Goal: Information Seeking & Learning: Learn about a topic

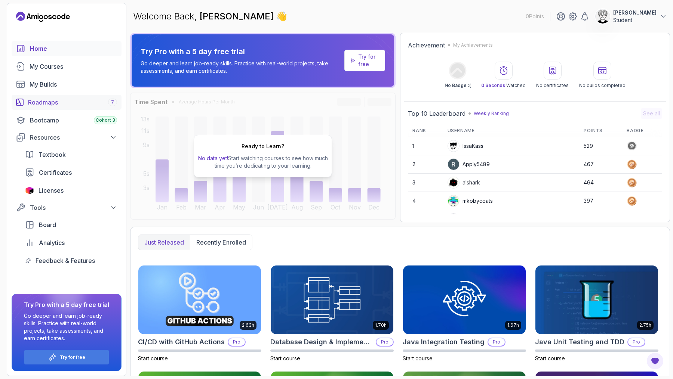
click at [76, 105] on div "Roadmaps 7" at bounding box center [72, 102] width 89 height 9
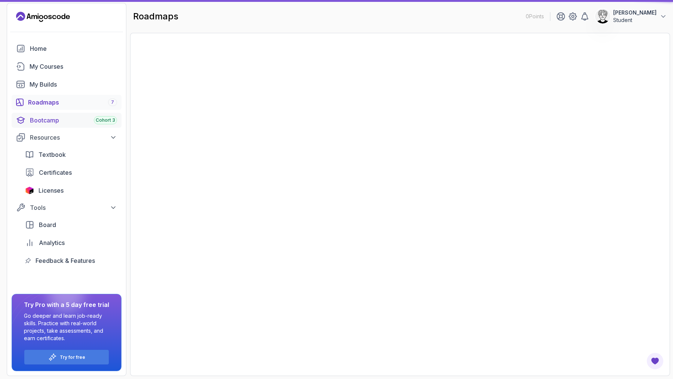
click at [68, 117] on div "Bootcamp Cohort 3" at bounding box center [73, 120] width 87 height 9
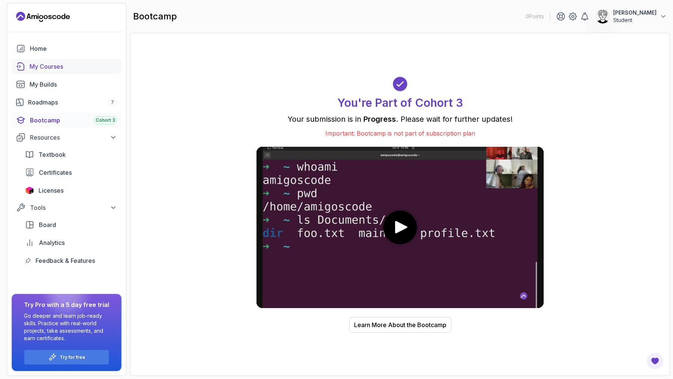
click at [52, 64] on div "My Courses" at bounding box center [73, 66] width 87 height 9
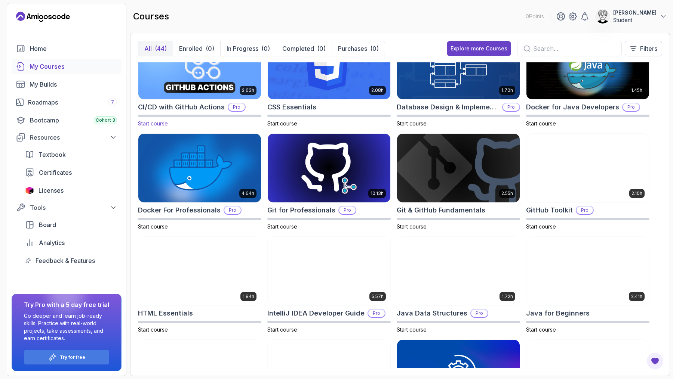
scroll to position [388, 0]
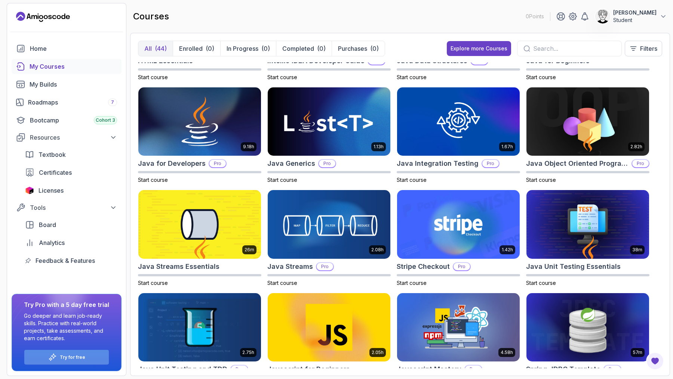
click at [79, 357] on p "Try for free" at bounding box center [72, 358] width 25 height 6
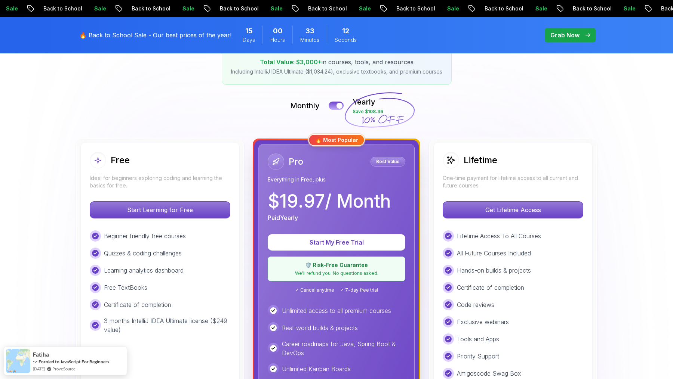
scroll to position [99, 0]
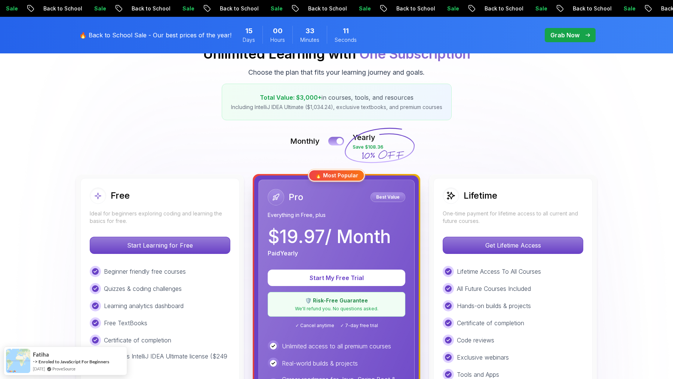
click at [338, 140] on div at bounding box center [339, 141] width 6 height 6
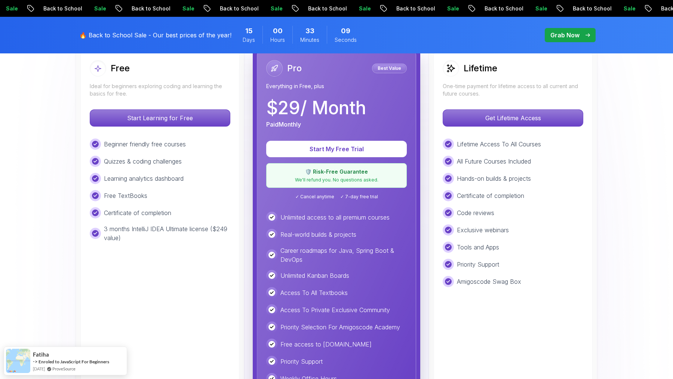
scroll to position [254, 0]
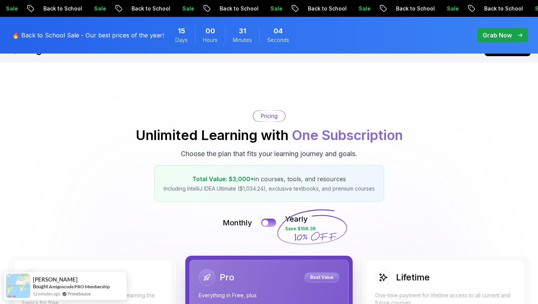
scroll to position [0, 0]
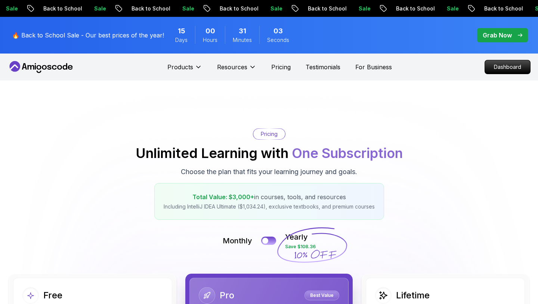
click at [507, 31] on p "Grab Now" at bounding box center [497, 35] width 29 height 9
click at [506, 33] on p "Grab Now" at bounding box center [497, 35] width 29 height 9
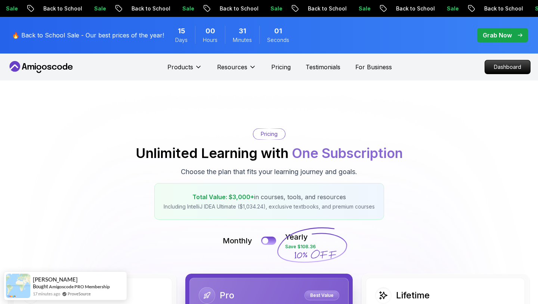
click at [506, 33] on p "Grab Now" at bounding box center [497, 35] width 29 height 9
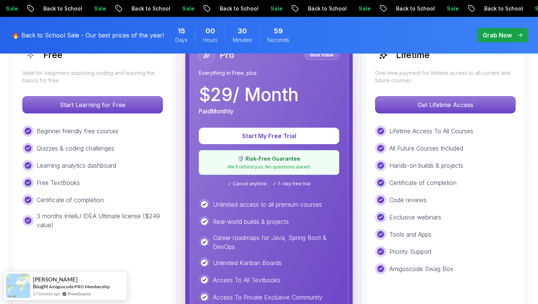
scroll to position [241, 0]
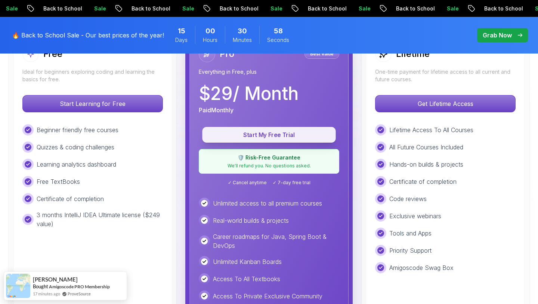
click at [261, 131] on p "Start My Free Trial" at bounding box center [269, 134] width 117 height 9
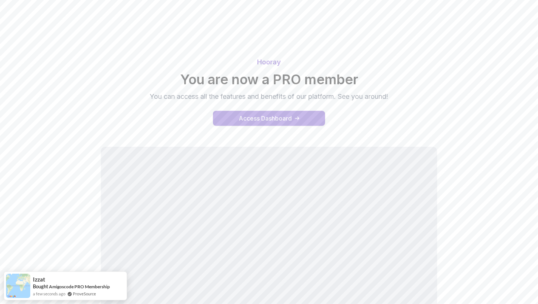
click at [256, 116] on div "Access Dashboard" at bounding box center [265, 118] width 53 height 9
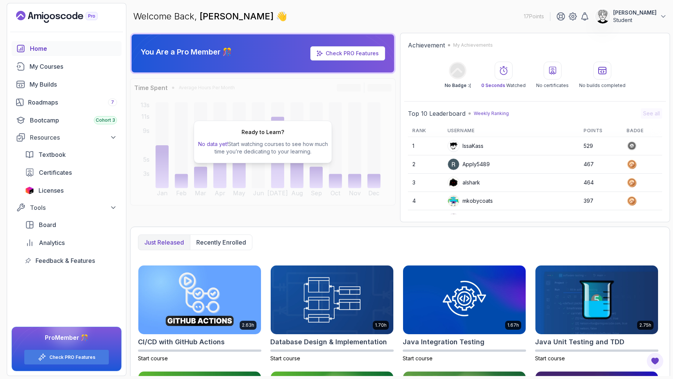
click at [354, 55] on link "Check PRO Features" at bounding box center [352, 53] width 53 height 6
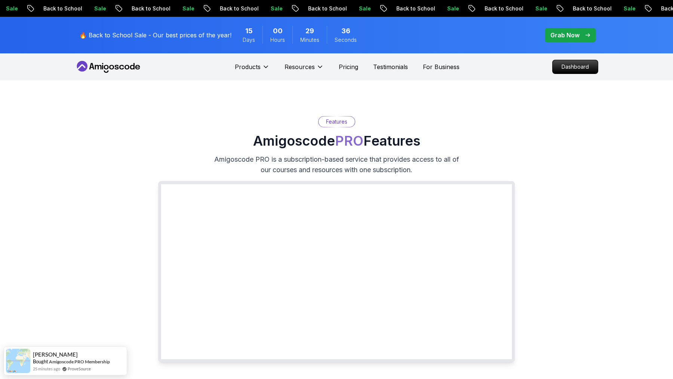
click at [77, 63] on icon at bounding box center [108, 67] width 67 height 12
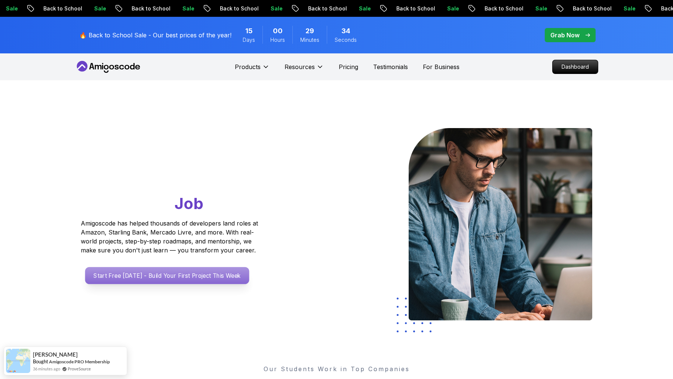
click at [151, 280] on p "Start Free Today - Build Your First Project This Week" at bounding box center [167, 275] width 164 height 17
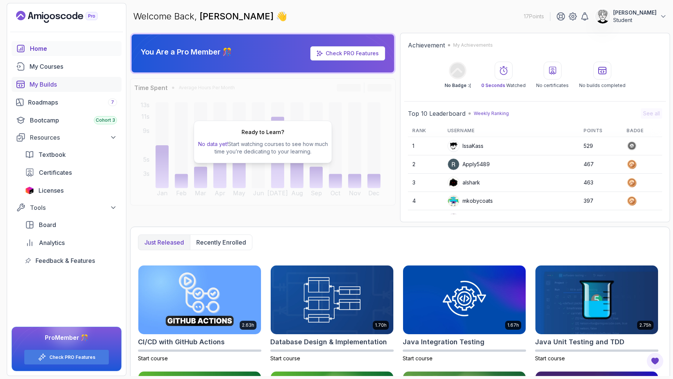
click at [52, 81] on div "My Builds" at bounding box center [73, 84] width 87 height 9
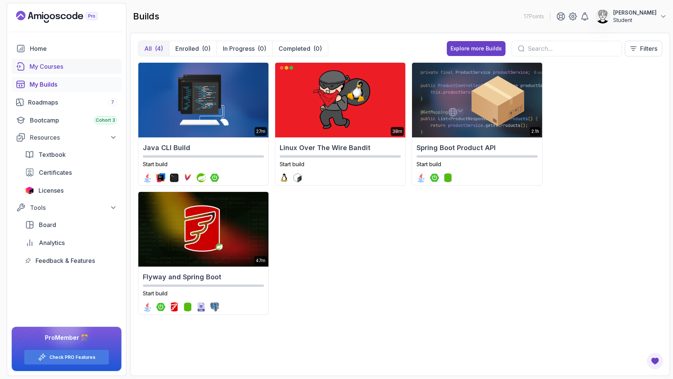
click at [53, 64] on div "My Courses" at bounding box center [73, 66] width 87 height 9
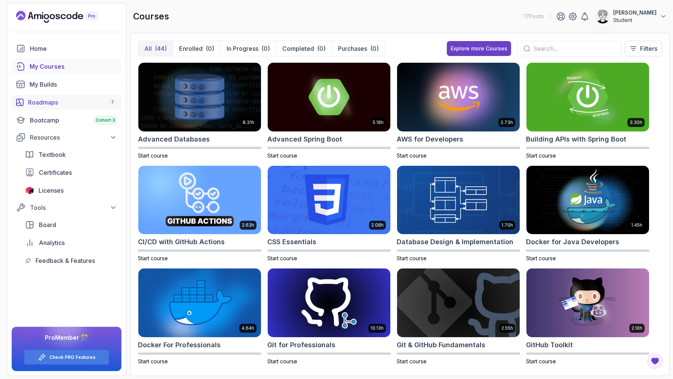
click at [47, 107] on link "Roadmaps 7" at bounding box center [67, 102] width 110 height 15
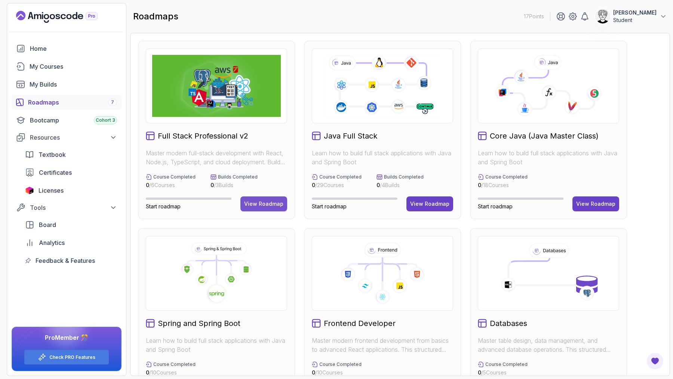
click at [270, 204] on div "View Roadmap" at bounding box center [263, 203] width 39 height 7
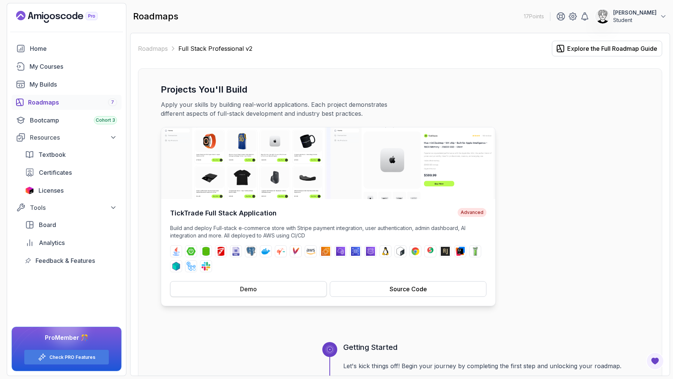
click at [269, 289] on button "Demo" at bounding box center [248, 289] width 157 height 16
click at [399, 294] on button "Source Code" at bounding box center [408, 289] width 157 height 16
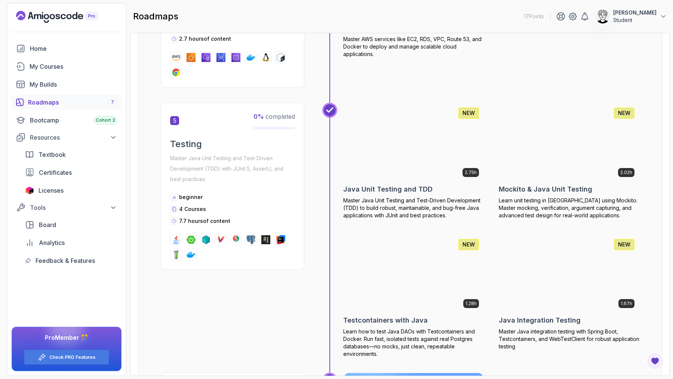
scroll to position [1241, 0]
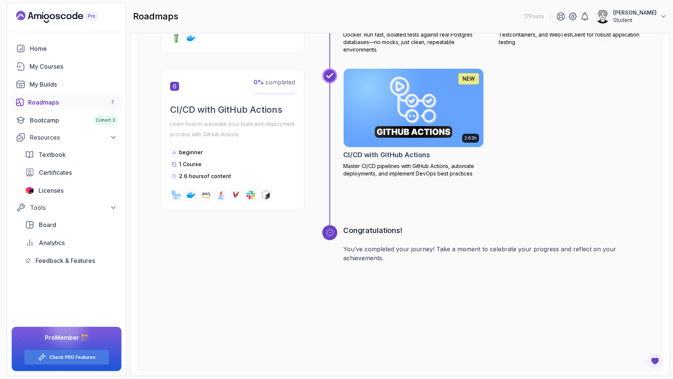
click at [57, 108] on link "Roadmaps 7" at bounding box center [67, 102] width 110 height 15
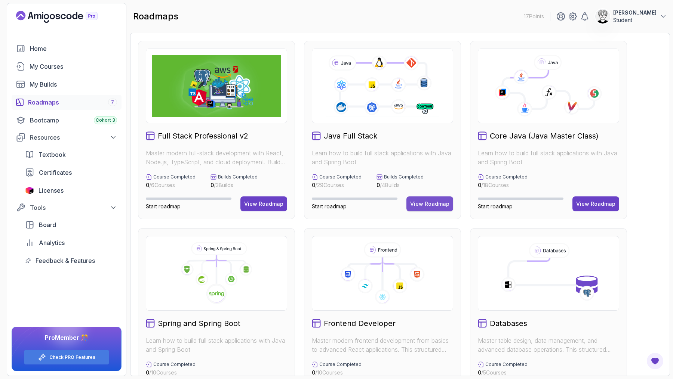
click at [430, 204] on div "View Roadmap" at bounding box center [429, 203] width 39 height 7
click at [587, 206] on div "View Roadmap" at bounding box center [595, 203] width 39 height 7
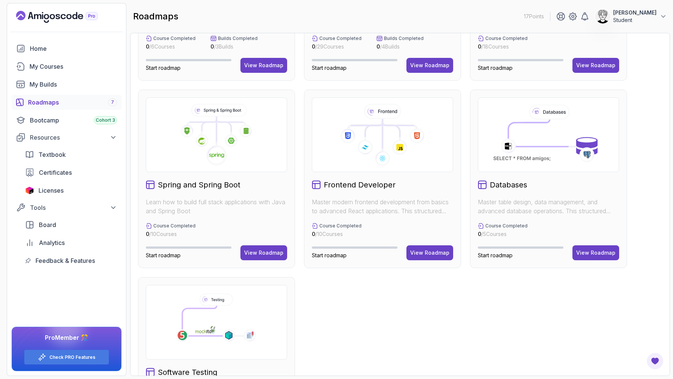
scroll to position [224, 0]
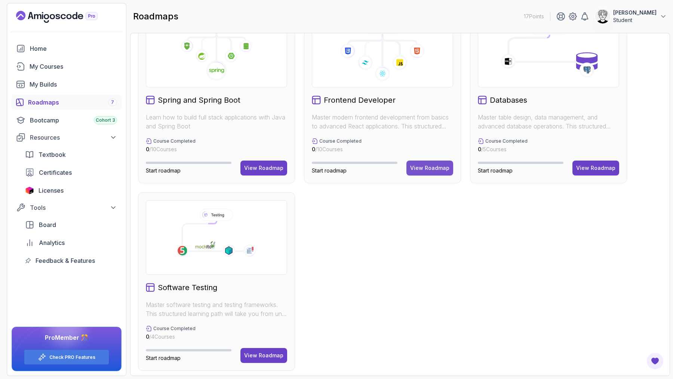
click at [433, 170] on div "View Roadmap" at bounding box center [429, 167] width 39 height 7
click at [255, 352] on div "View Roadmap" at bounding box center [263, 355] width 39 height 7
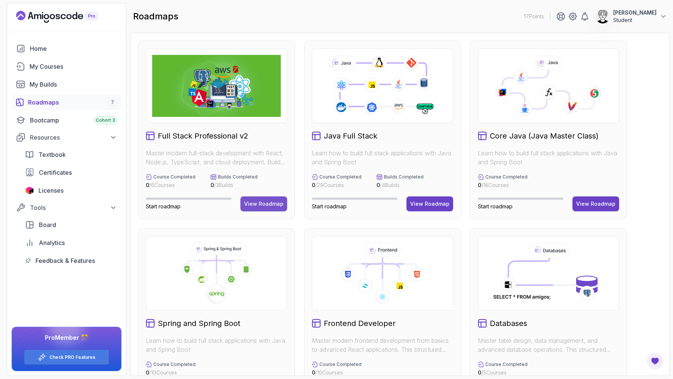
click at [260, 205] on div "View Roadmap" at bounding box center [263, 203] width 39 height 7
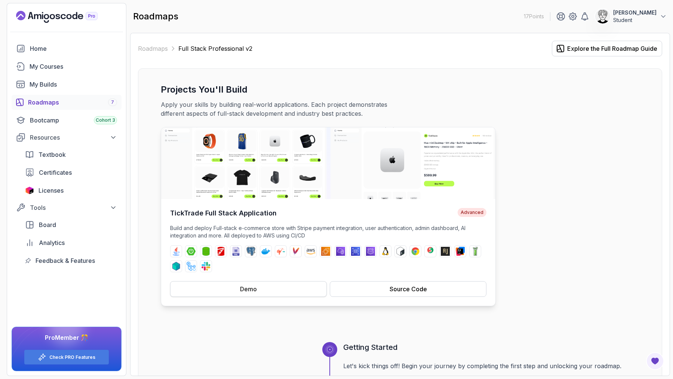
click at [249, 288] on div "Demo" at bounding box center [248, 289] width 17 height 9
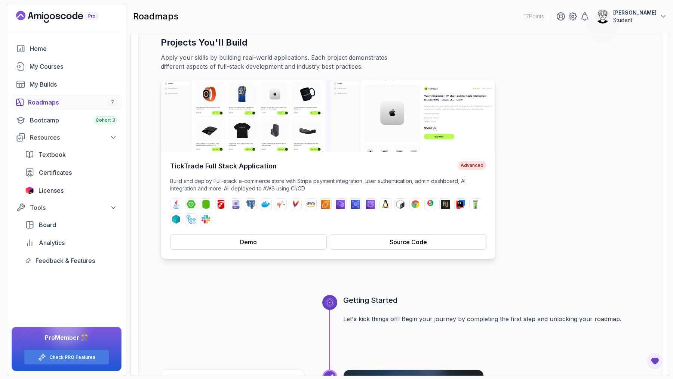
scroll to position [125, 0]
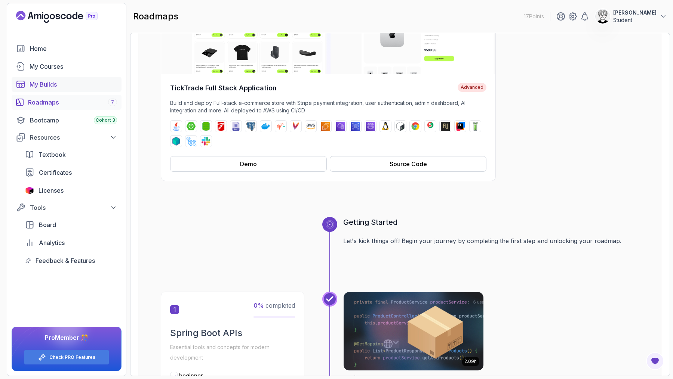
click at [59, 84] on div "My Builds" at bounding box center [73, 84] width 87 height 9
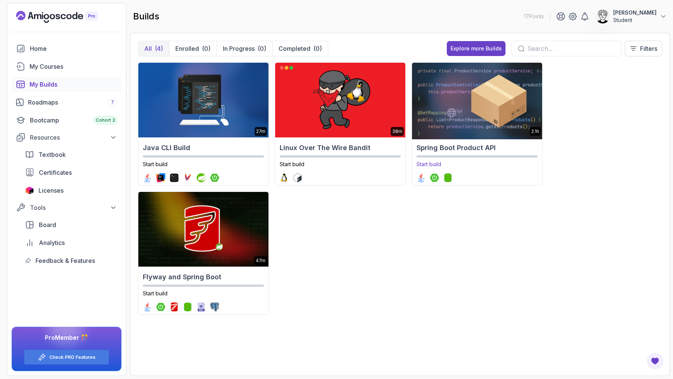
click at [470, 129] on img at bounding box center [477, 100] width 136 height 79
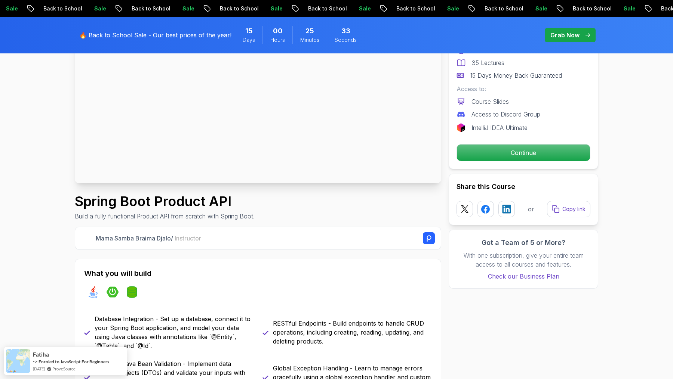
scroll to position [204, 0]
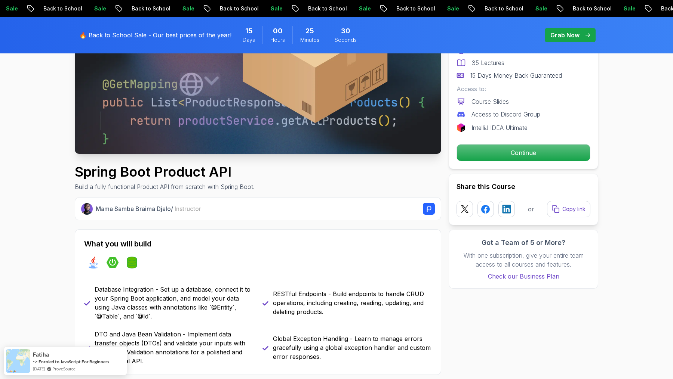
scroll to position [112, 0]
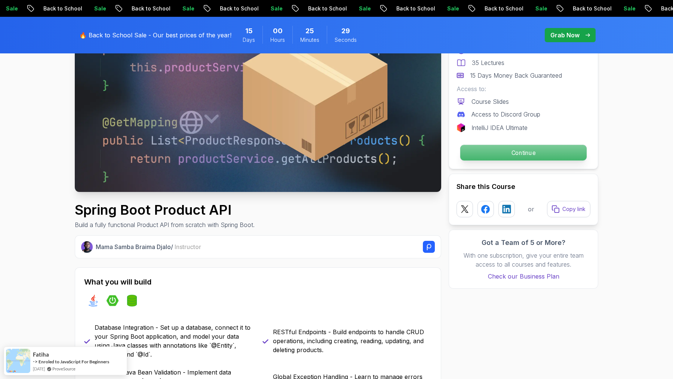
click at [519, 155] on p "Continue" at bounding box center [523, 153] width 126 height 16
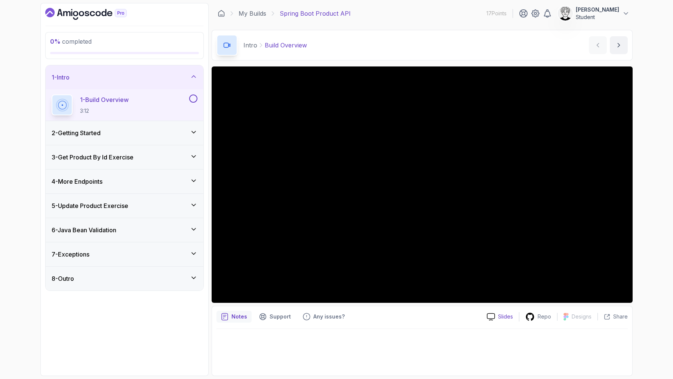
click at [497, 317] on div "Slides" at bounding box center [500, 317] width 38 height 8
click at [98, 16] on icon "Dashboard" at bounding box center [85, 14] width 81 height 12
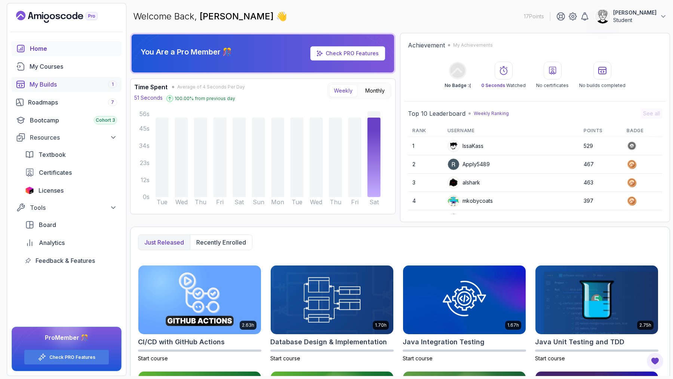
click at [71, 89] on link "My Builds 1" at bounding box center [67, 84] width 110 height 15
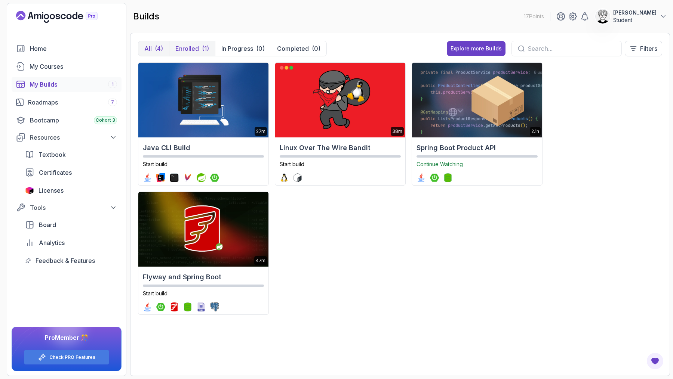
click at [190, 43] on button "Enrolled (1)" at bounding box center [192, 48] width 46 height 15
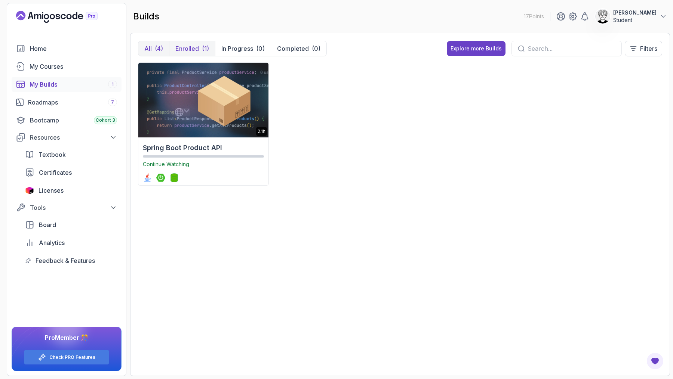
click at [157, 49] on div "(4)" at bounding box center [159, 48] width 8 height 9
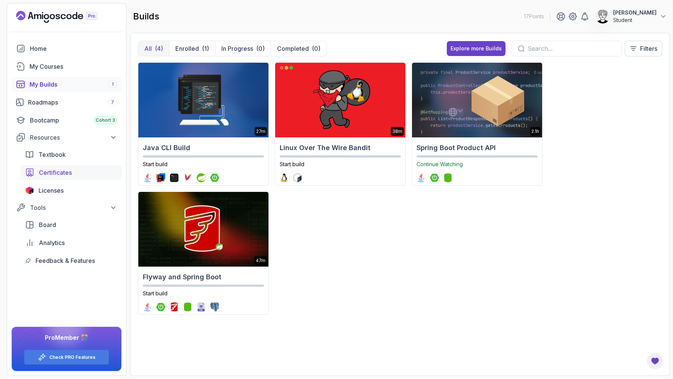
click at [62, 176] on span "Certificates" at bounding box center [55, 172] width 33 height 9
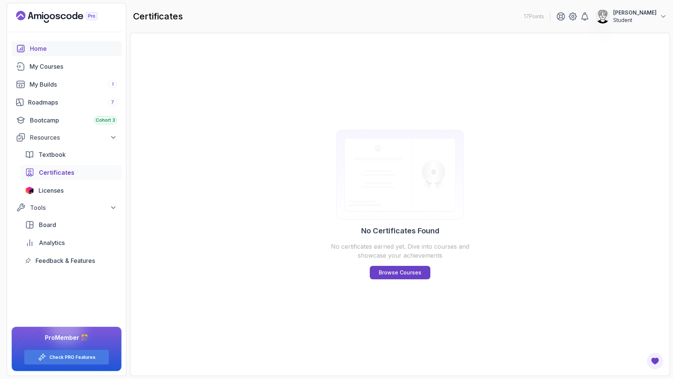
click at [43, 50] on div "Home" at bounding box center [73, 48] width 87 height 9
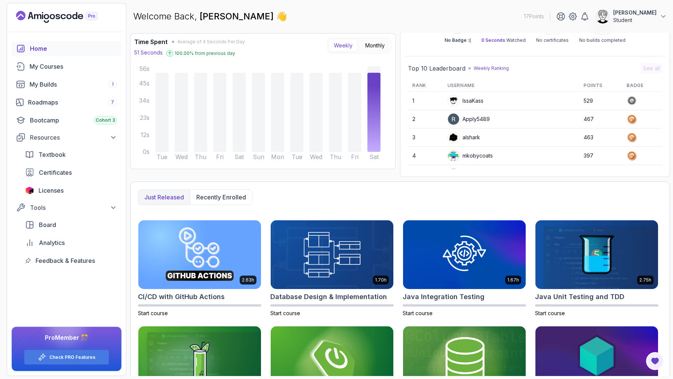
scroll to position [99, 0]
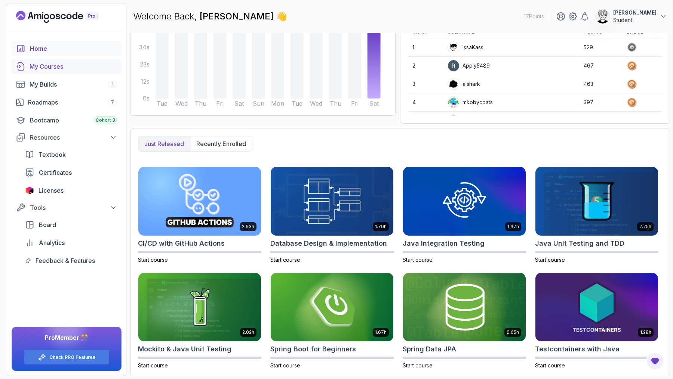
click at [59, 65] on div "My Courses" at bounding box center [73, 66] width 87 height 9
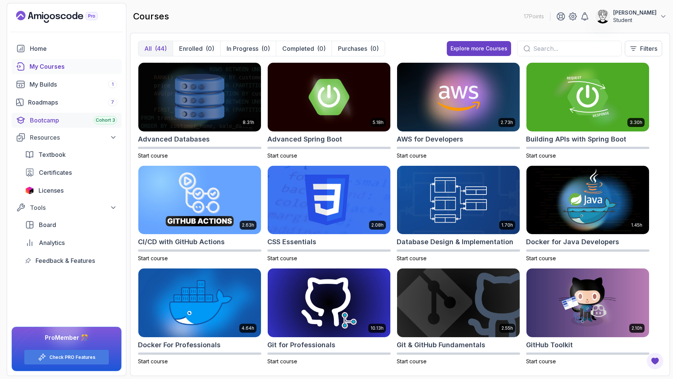
click at [49, 121] on div "Bootcamp Cohort 3" at bounding box center [73, 120] width 87 height 9
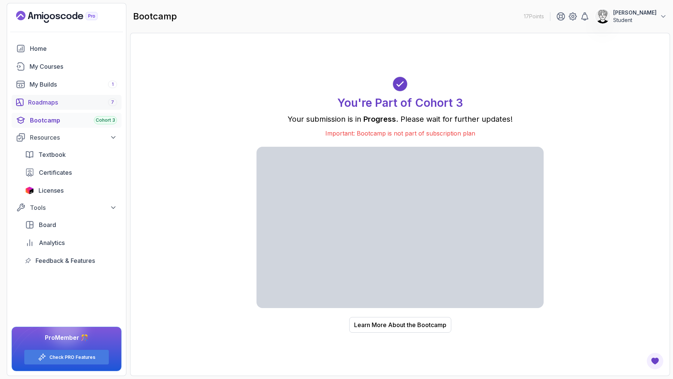
click at [59, 95] on link "Roadmaps 7" at bounding box center [67, 102] width 110 height 15
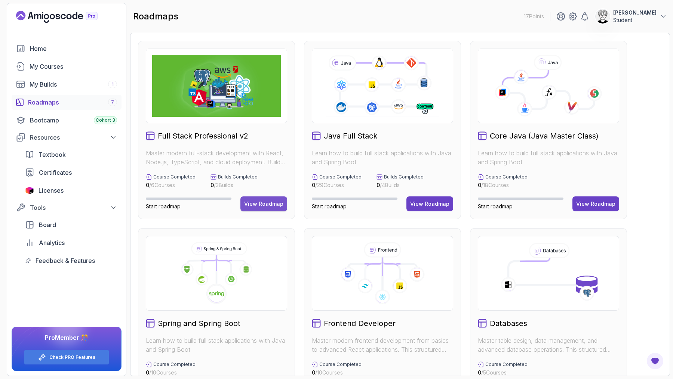
click at [256, 206] on div "View Roadmap" at bounding box center [263, 203] width 39 height 7
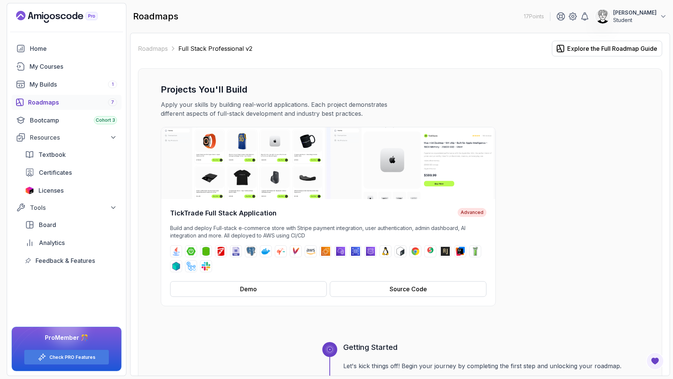
click at [158, 43] on div "Roadmaps Full Stack Professional v2 Explore the Full Roadmap Guide" at bounding box center [400, 49] width 524 height 16
click at [153, 49] on link "Roadmaps" at bounding box center [153, 48] width 30 height 9
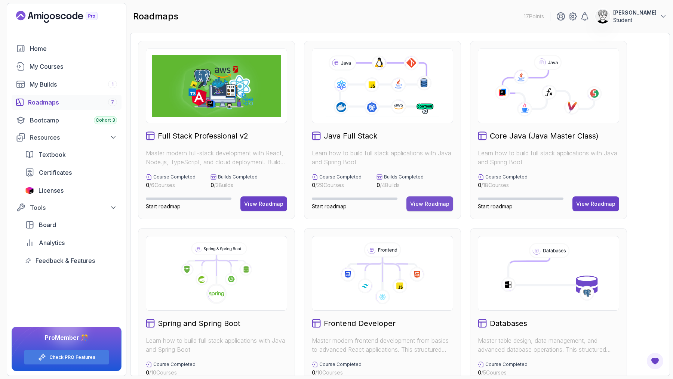
click at [436, 203] on div "View Roadmap" at bounding box center [429, 203] width 39 height 7
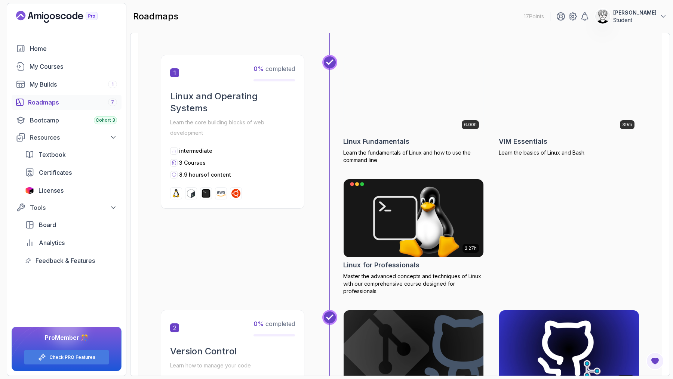
scroll to position [91, 0]
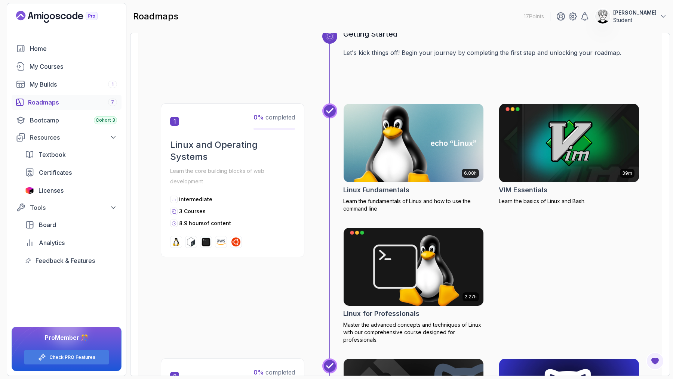
click at [435, 135] on img at bounding box center [413, 143] width 147 height 82
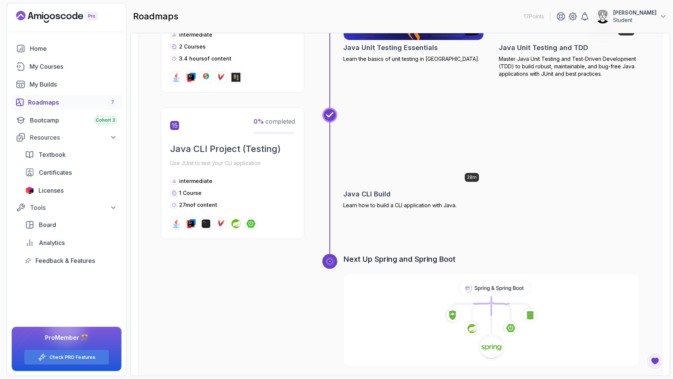
scroll to position [2332, 0]
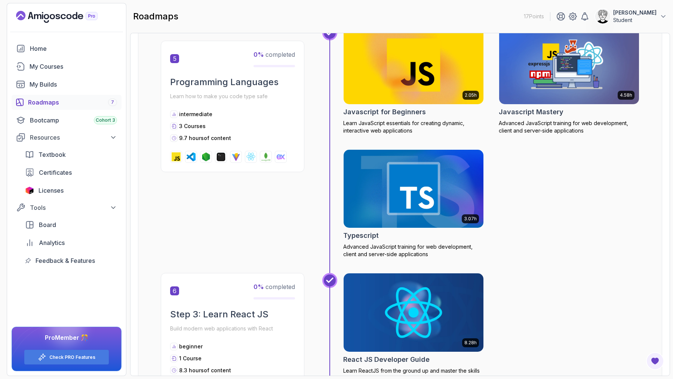
scroll to position [983, 0]
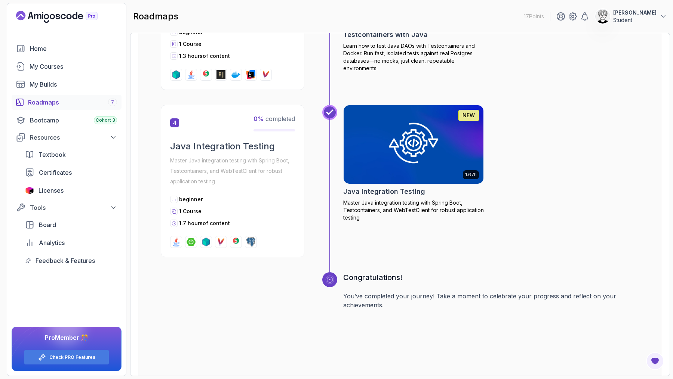
scroll to position [619, 0]
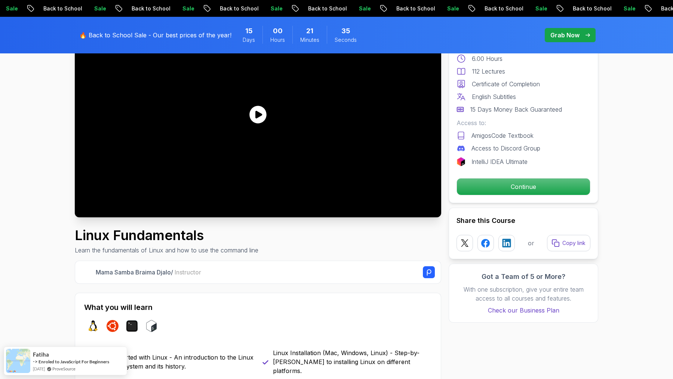
scroll to position [28, 0]
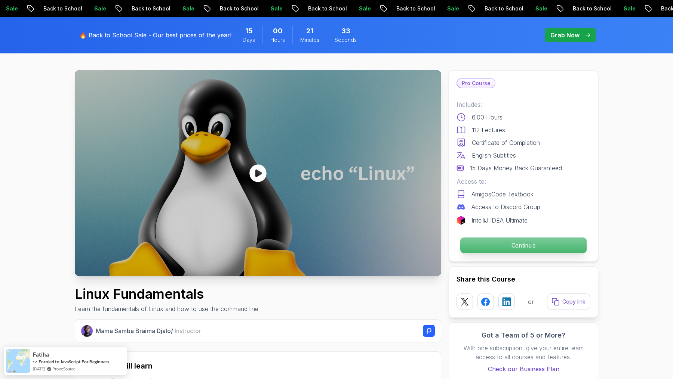
click at [496, 245] on p "Continue" at bounding box center [523, 246] width 126 height 16
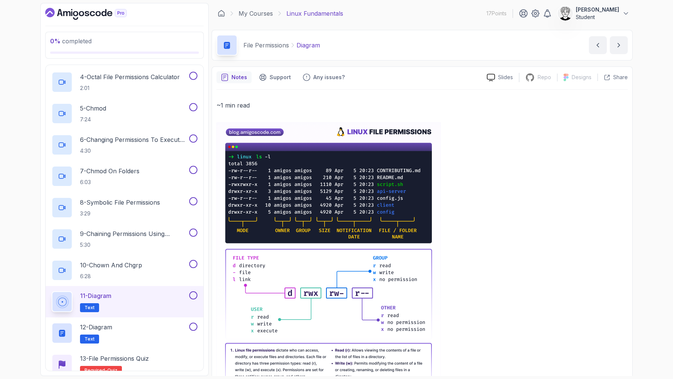
scroll to position [464, 0]
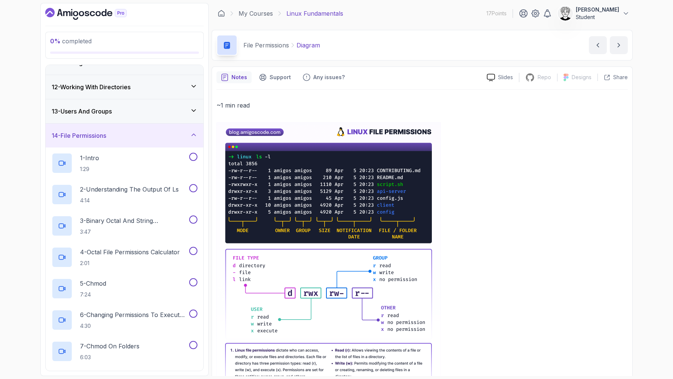
click at [119, 127] on div "14 - File Permissions" at bounding box center [125, 136] width 158 height 24
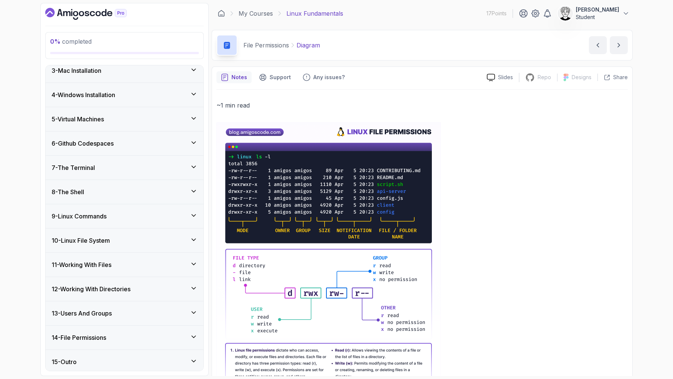
scroll to position [0, 0]
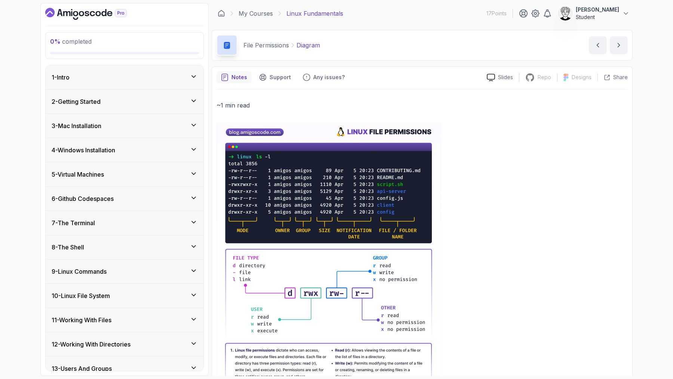
click at [105, 81] on div "1 - Intro" at bounding box center [125, 77] width 158 height 24
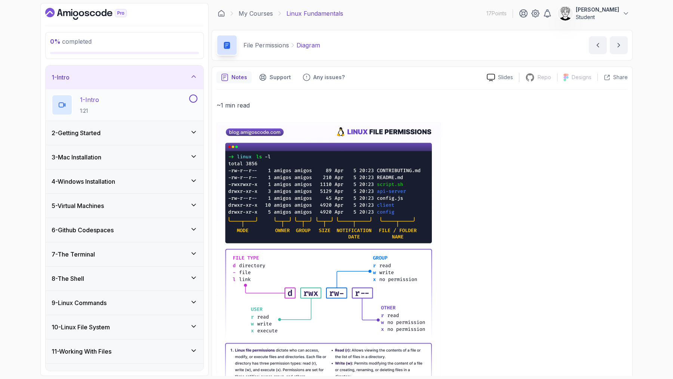
click at [99, 97] on p "1 - Intro" at bounding box center [89, 99] width 19 height 9
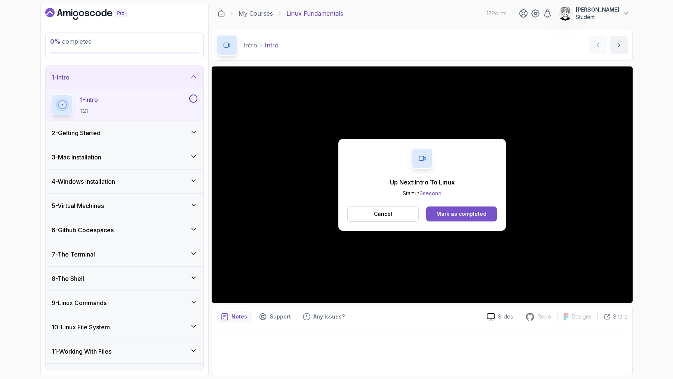
click at [463, 215] on div "Mark as completed" at bounding box center [461, 213] width 50 height 7
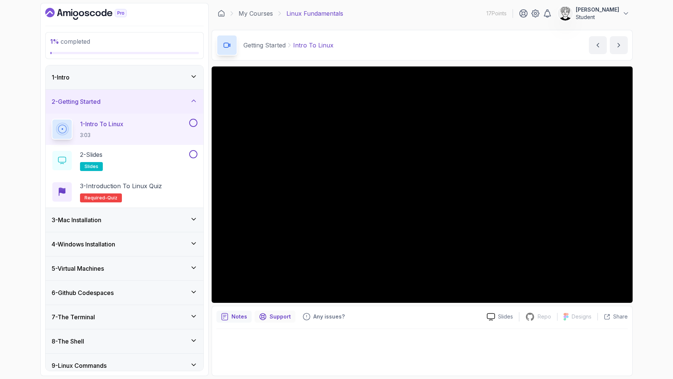
click at [268, 313] on div "Support" at bounding box center [275, 317] width 41 height 12
click at [240, 320] on p "Notes" at bounding box center [239, 316] width 16 height 7
click at [503, 319] on p "Slides" at bounding box center [505, 316] width 15 height 7
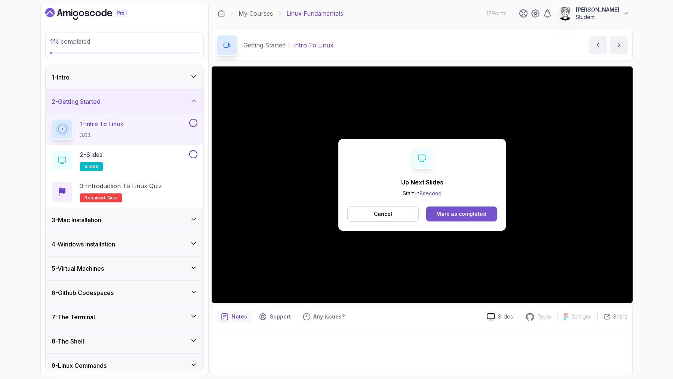
click at [442, 213] on div "Mark as completed" at bounding box center [461, 213] width 50 height 7
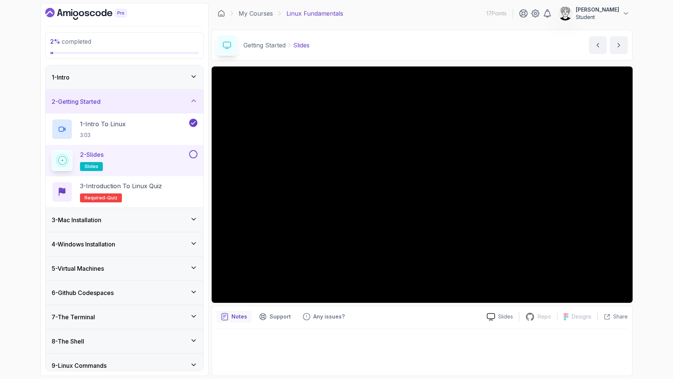
click at [191, 156] on button at bounding box center [193, 154] width 8 height 8
click at [193, 155] on icon at bounding box center [193, 154] width 4 height 3
click at [193, 155] on button at bounding box center [193, 154] width 8 height 8
click at [154, 188] on p "3 - Introduction to Linux Quiz" at bounding box center [121, 186] width 82 height 9
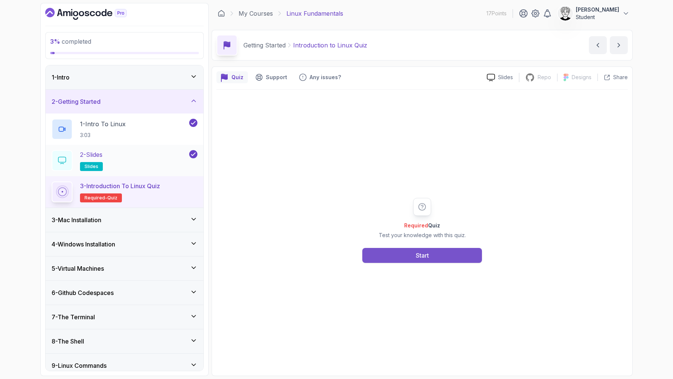
click at [408, 255] on button "Start" at bounding box center [422, 255] width 120 height 15
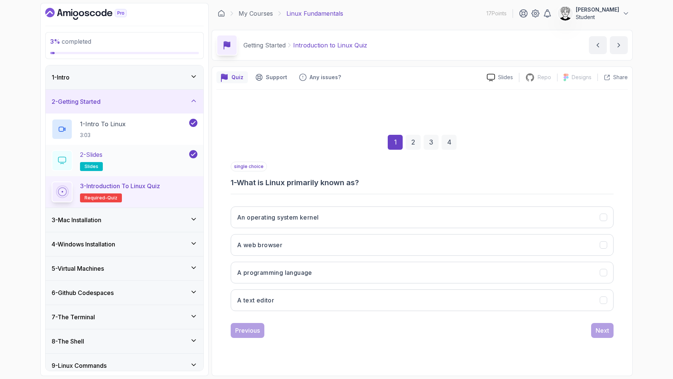
click at [299, 229] on div "An operating system kernel A web browser A programming language A text editor" at bounding box center [422, 259] width 383 height 117
click at [304, 226] on button "An operating system kernel" at bounding box center [422, 218] width 383 height 22
click at [599, 326] on div "Next" at bounding box center [602, 330] width 13 height 9
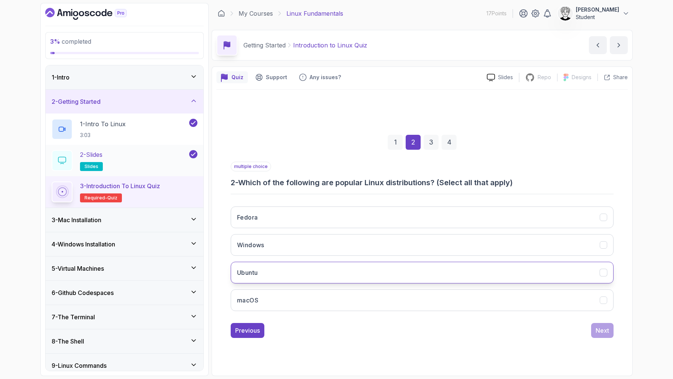
click at [301, 269] on button "Ubuntu" at bounding box center [422, 273] width 383 height 22
click at [598, 326] on div "Next" at bounding box center [602, 330] width 13 height 9
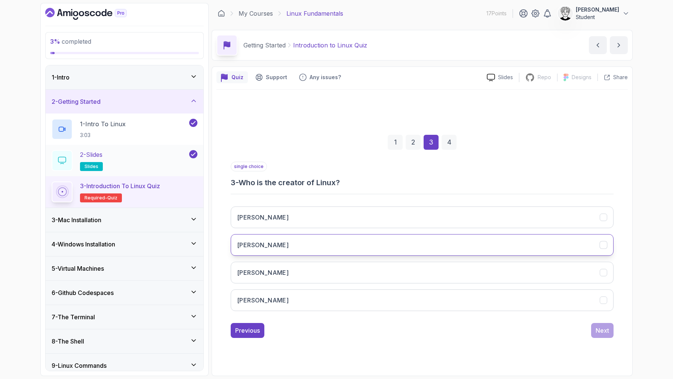
click at [304, 247] on button "[PERSON_NAME]" at bounding box center [422, 245] width 383 height 22
click at [596, 327] on div "Next" at bounding box center [602, 330] width 13 height 9
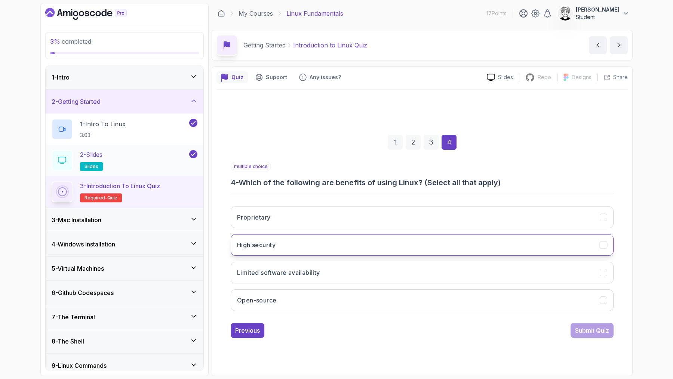
click at [303, 253] on button "High security" at bounding box center [422, 245] width 383 height 22
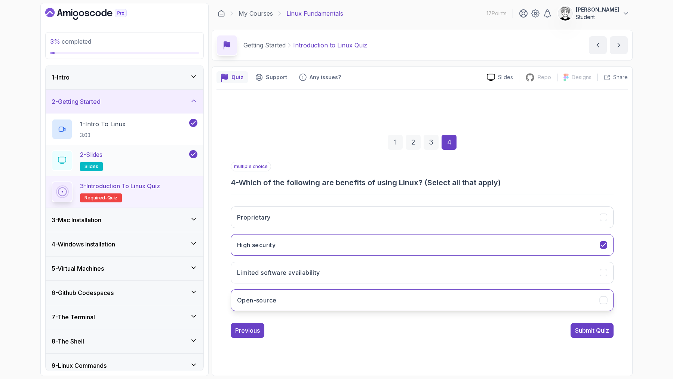
click at [319, 295] on button "Open-source" at bounding box center [422, 301] width 383 height 22
click at [586, 325] on button "Submit Quiz" at bounding box center [591, 330] width 43 height 15
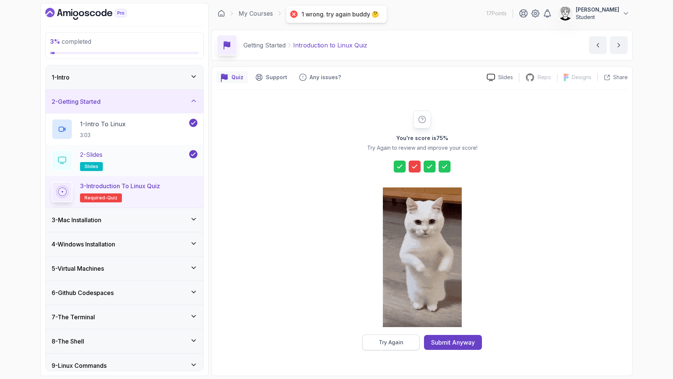
click at [391, 342] on div "Try Again" at bounding box center [391, 342] width 25 height 7
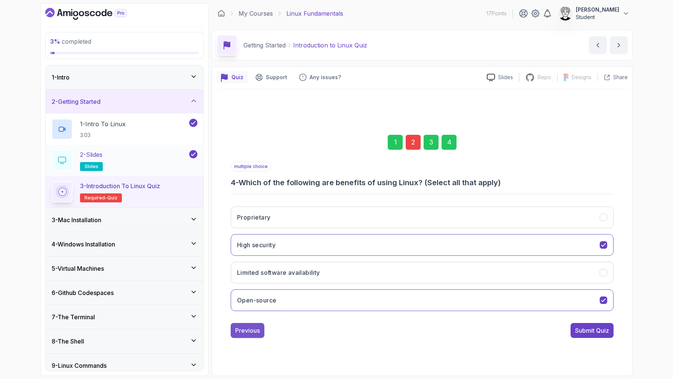
click at [246, 333] on div "Previous" at bounding box center [247, 330] width 25 height 9
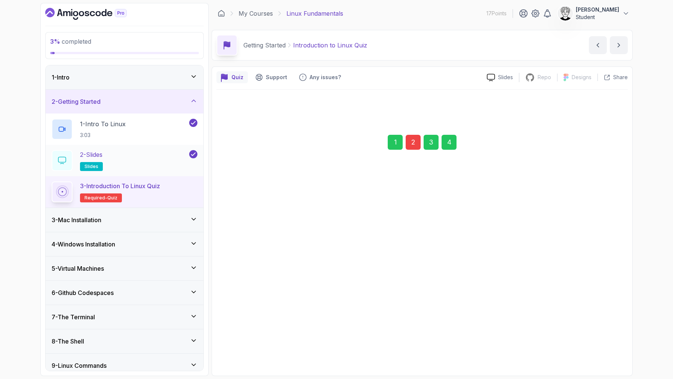
click at [246, 333] on div "Previous" at bounding box center [247, 330] width 25 height 9
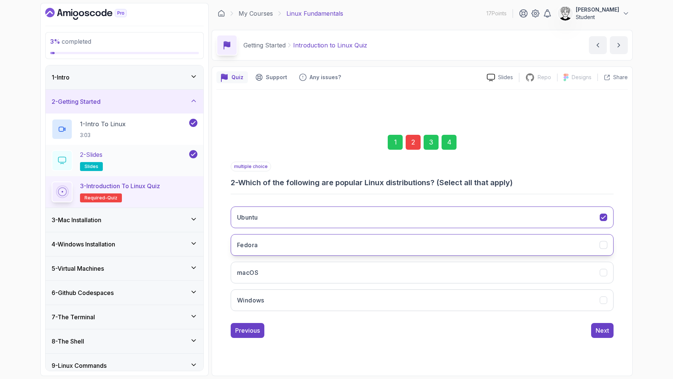
click at [284, 248] on button "Fedora" at bounding box center [422, 245] width 383 height 22
click at [607, 323] on button "Next" at bounding box center [602, 330] width 22 height 15
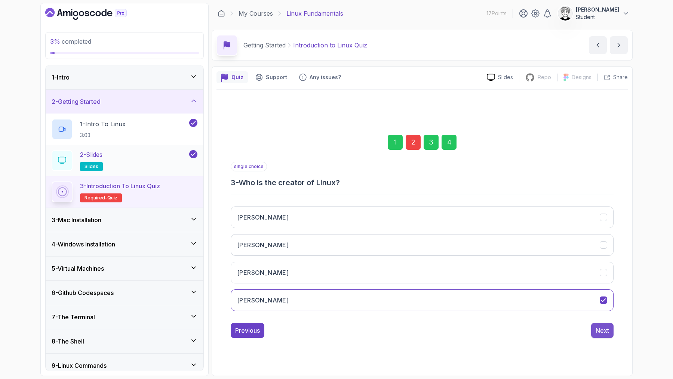
click at [603, 326] on div "Next" at bounding box center [602, 330] width 13 height 9
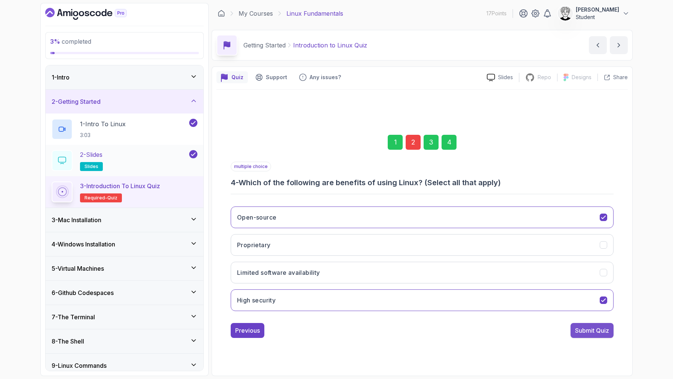
click at [598, 330] on div "Submit Quiz" at bounding box center [592, 330] width 34 height 9
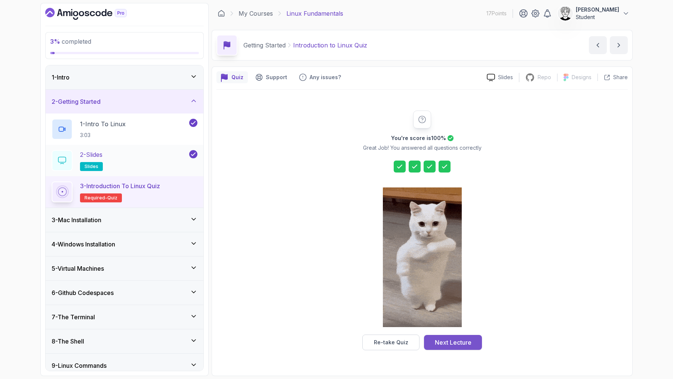
click at [443, 349] on button "Next Lecture" at bounding box center [453, 342] width 58 height 15
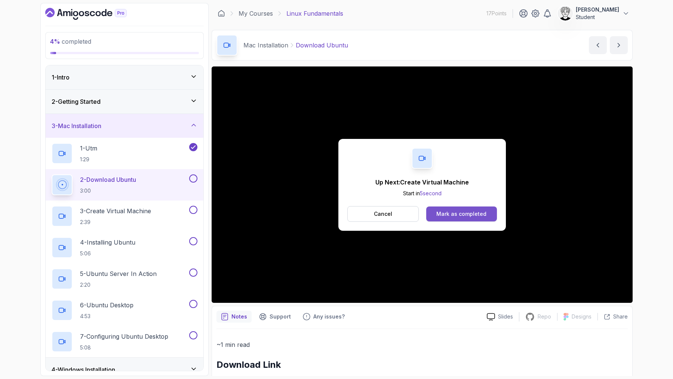
click at [445, 212] on div "Mark as completed" at bounding box center [461, 213] width 50 height 7
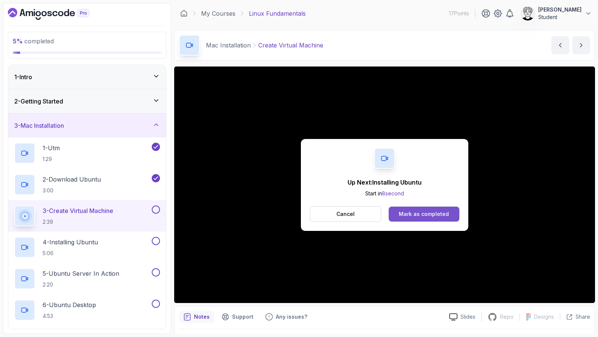
click at [419, 218] on button "Mark as completed" at bounding box center [424, 214] width 71 height 15
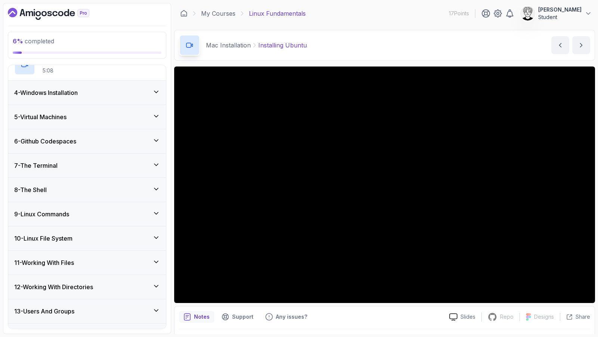
scroll to position [317, 0]
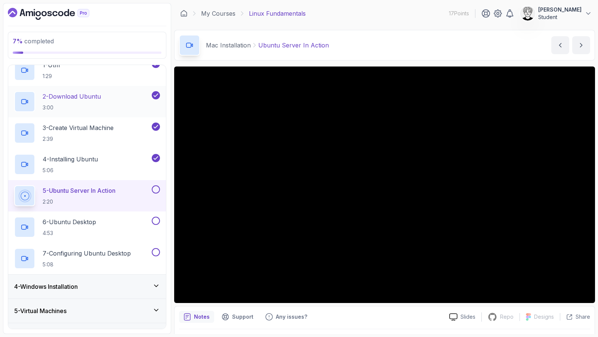
scroll to position [99, 0]
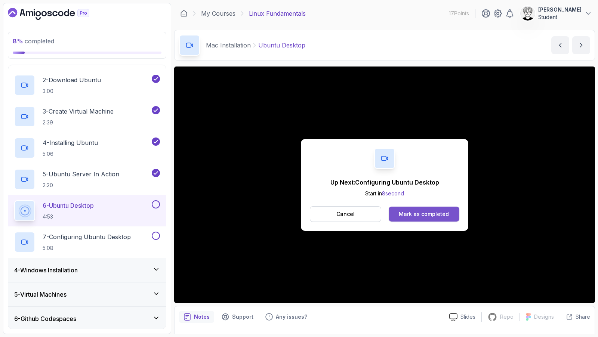
click at [412, 215] on div "Mark as completed" at bounding box center [424, 213] width 50 height 7
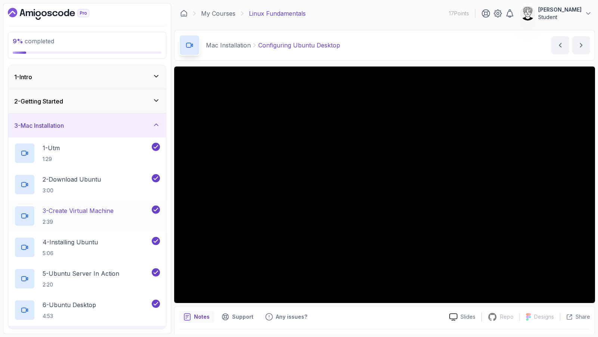
click at [159, 216] on button "3 - Create Virtual Machine 2:39" at bounding box center [87, 216] width 146 height 21
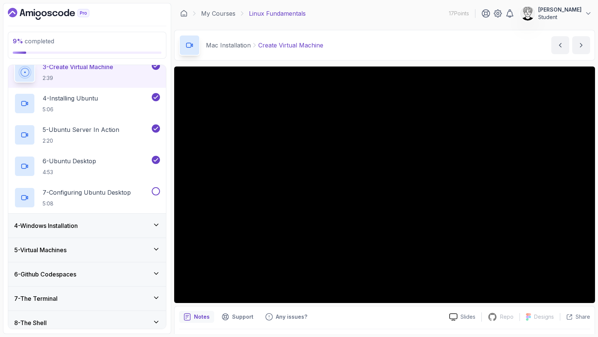
scroll to position [135, 0]
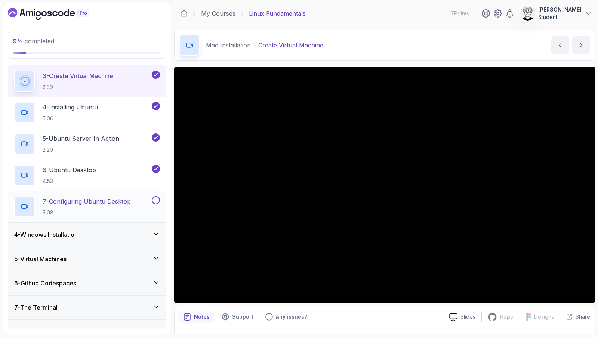
click at [113, 212] on p "5:08" at bounding box center [87, 212] width 88 height 7
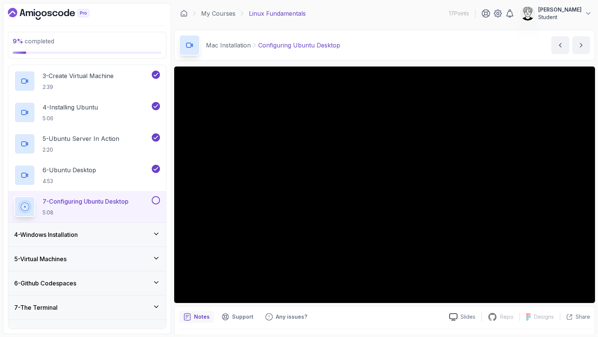
click at [157, 200] on button at bounding box center [156, 200] width 8 height 8
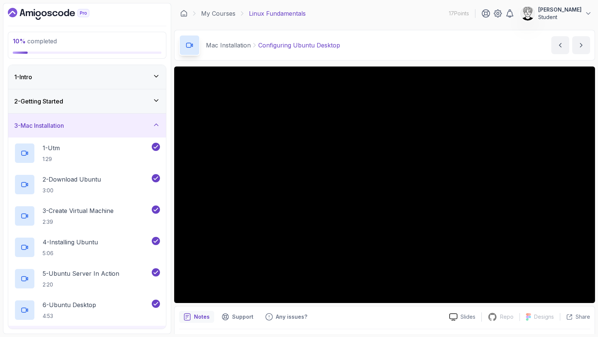
click at [60, 120] on div "3 - Mac Installation" at bounding box center [87, 126] width 158 height 24
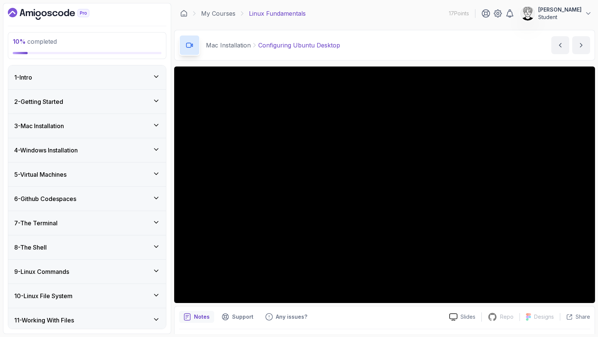
click at [60, 153] on h3 "4 - Windows Installation" at bounding box center [46, 150] width 64 height 9
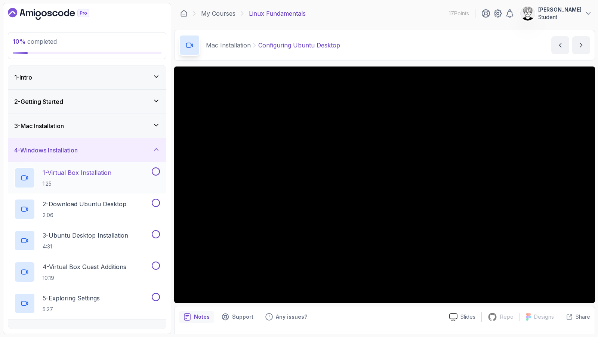
click at [157, 172] on button at bounding box center [156, 171] width 8 height 8
click at [158, 203] on button at bounding box center [156, 203] width 8 height 8
click at [159, 233] on button at bounding box center [156, 234] width 8 height 8
click at [159, 266] on button at bounding box center [156, 266] width 8 height 8
click at [157, 295] on button at bounding box center [156, 297] width 8 height 8
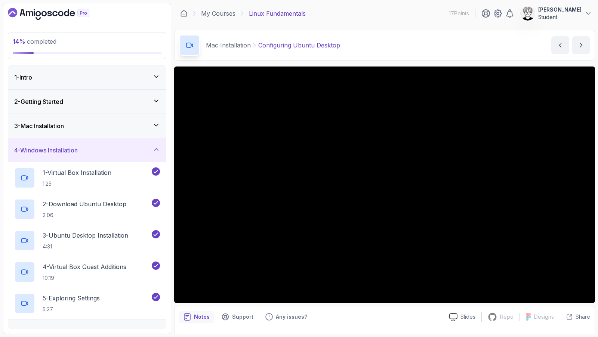
click at [65, 143] on div "4 - Windows Installation" at bounding box center [87, 150] width 158 height 24
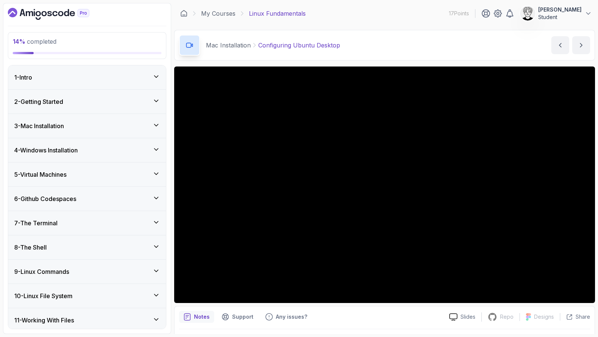
click at [67, 179] on div "5 - Virtual Machines" at bounding box center [87, 175] width 158 height 24
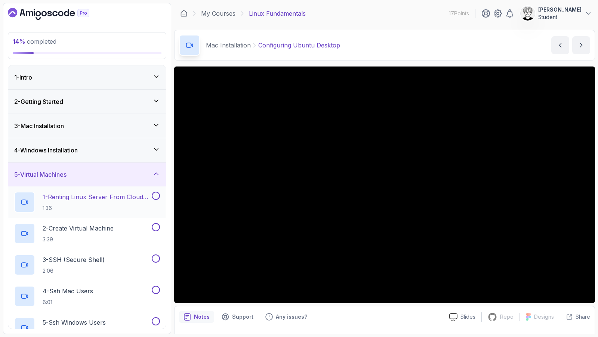
click at [90, 199] on p "1 - Renting Linux Server From Cloud Providers" at bounding box center [97, 197] width 108 height 9
